Goal: Task Accomplishment & Management: Use online tool/utility

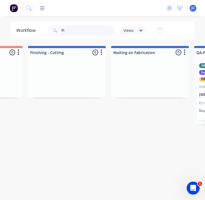
type input "P"
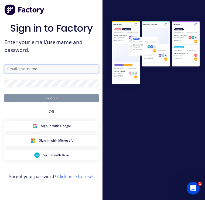
click at [69, 69] on input "text" at bounding box center [51, 69] width 94 height 8
type input "[EMAIL_ADDRESS][DOMAIN_NAME]"
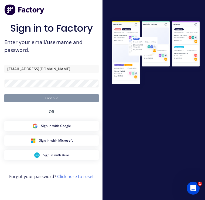
click at [52, 102] on button "Continue" at bounding box center [51, 98] width 94 height 8
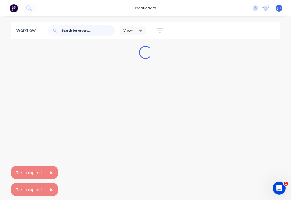
click at [76, 34] on input "text" at bounding box center [88, 30] width 53 height 11
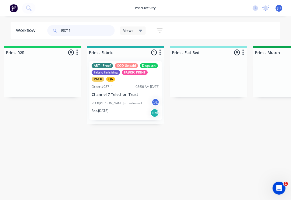
scroll to position [0, 668]
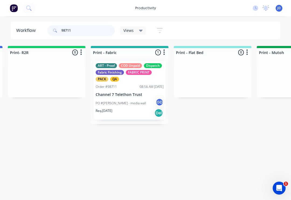
type input "98711"
click at [146, 103] on p "PO #[PERSON_NAME] - media wall" at bounding box center [121, 103] width 50 height 5
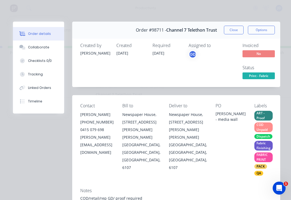
click at [205, 77] on span "Print - Fabric" at bounding box center [259, 75] width 32 height 7
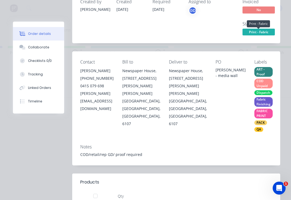
scroll to position [43, 0]
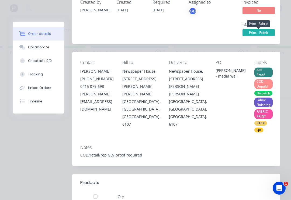
click at [205, 35] on span "Print - Fabric" at bounding box center [259, 32] width 32 height 7
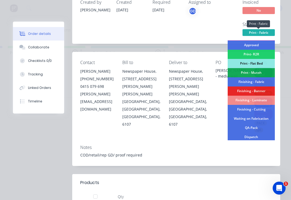
scroll to position [64, 0]
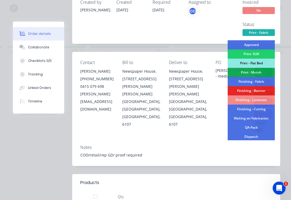
click at [205, 127] on div "QA-Pack" at bounding box center [251, 127] width 47 height 9
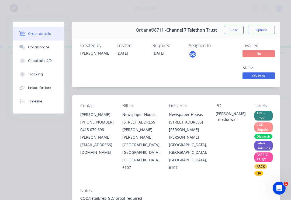
scroll to position [0, 0]
click at [205, 32] on button "Close" at bounding box center [234, 30] width 20 height 9
